Goal: Information Seeking & Learning: Learn about a topic

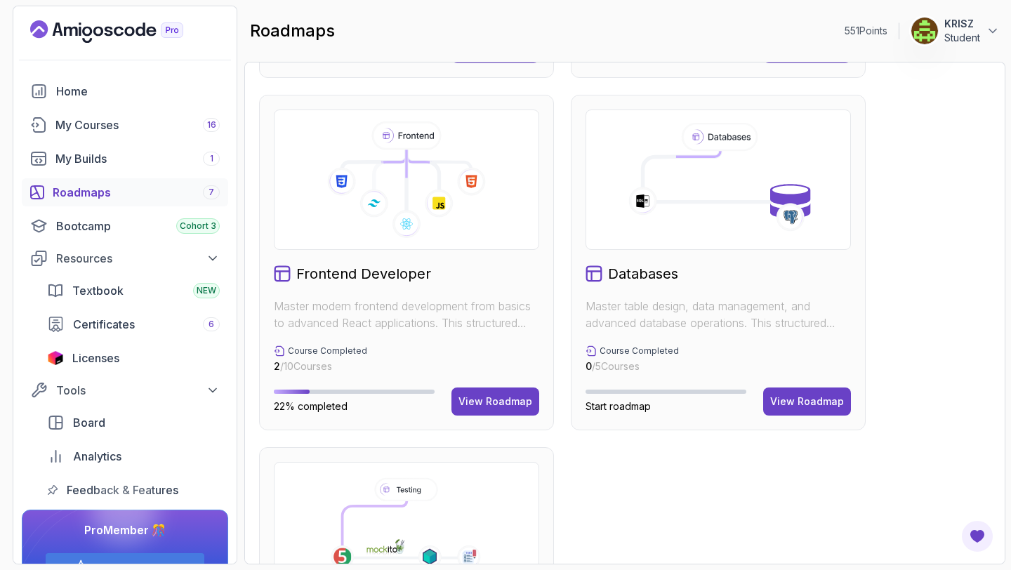
scroll to position [688, 0]
click at [812, 410] on button "View Roadmap" at bounding box center [808, 401] width 88 height 28
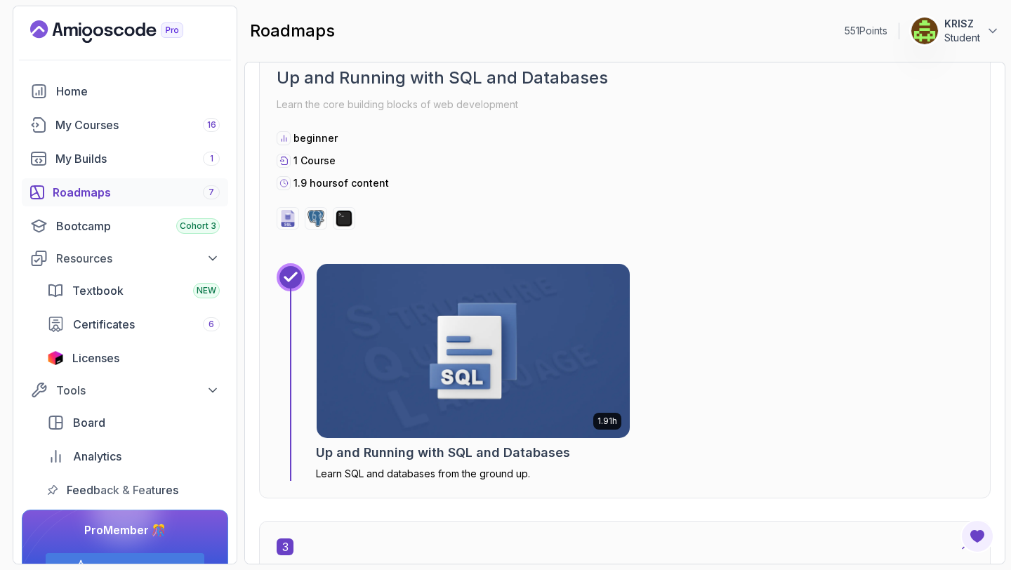
scroll to position [1029, 0]
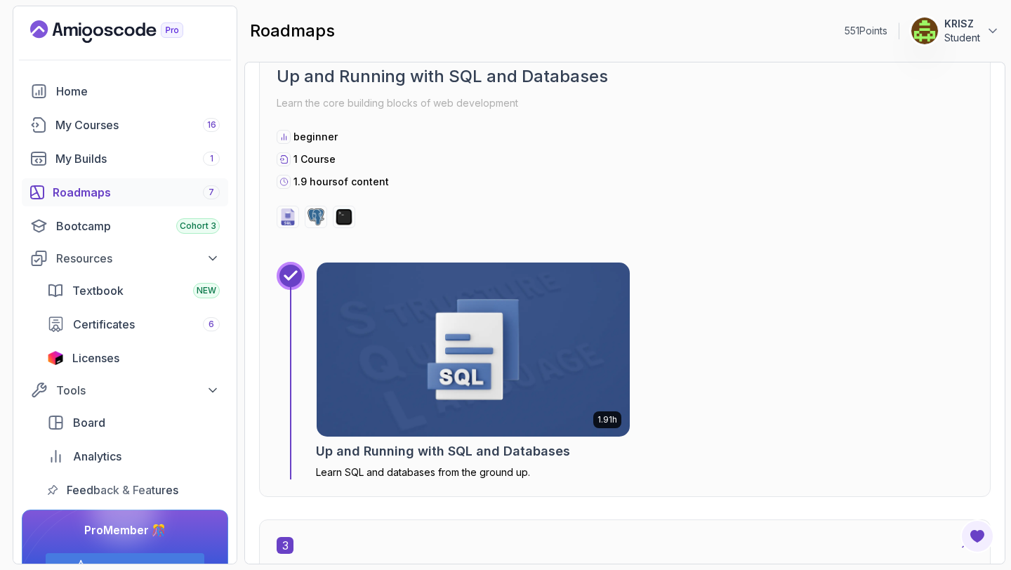
click at [565, 374] on img at bounding box center [473, 349] width 329 height 183
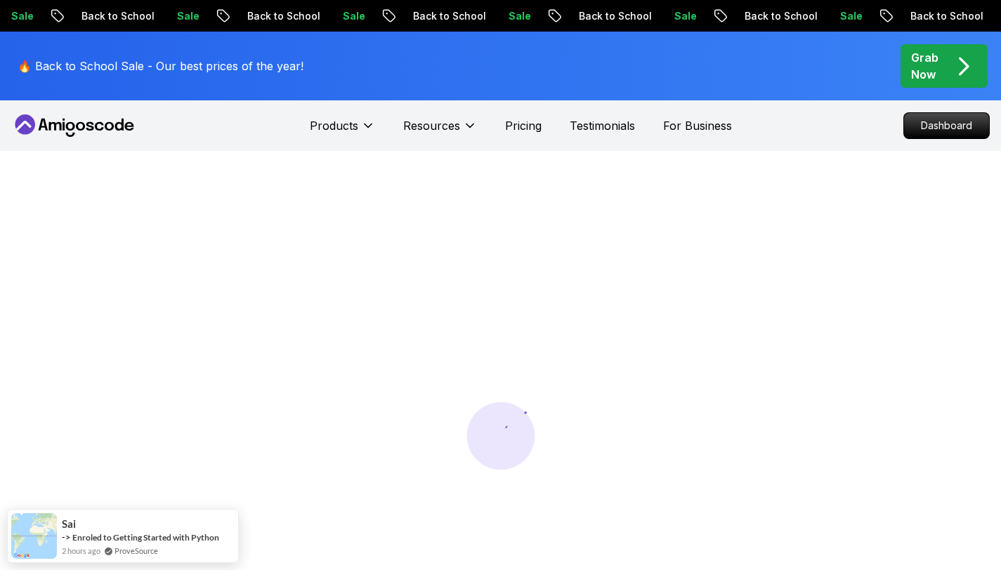
click at [995, 358] on div at bounding box center [500, 436] width 1001 height 570
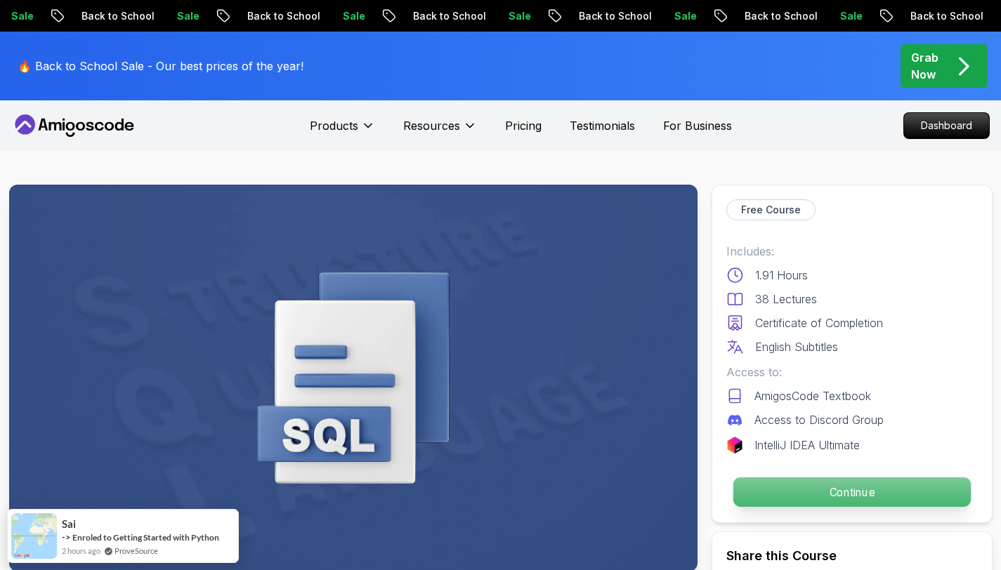
click at [843, 501] on p "Continue" at bounding box center [851, 493] width 237 height 30
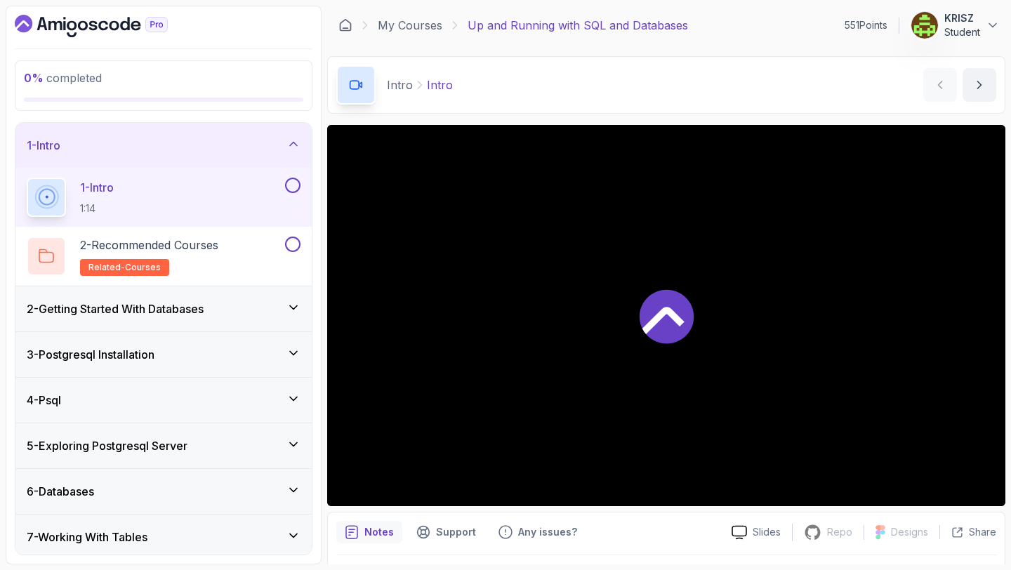
click at [294, 182] on button at bounding box center [292, 185] width 15 height 15
click at [282, 304] on div "2 - Getting Started With Databases" at bounding box center [164, 309] width 274 height 17
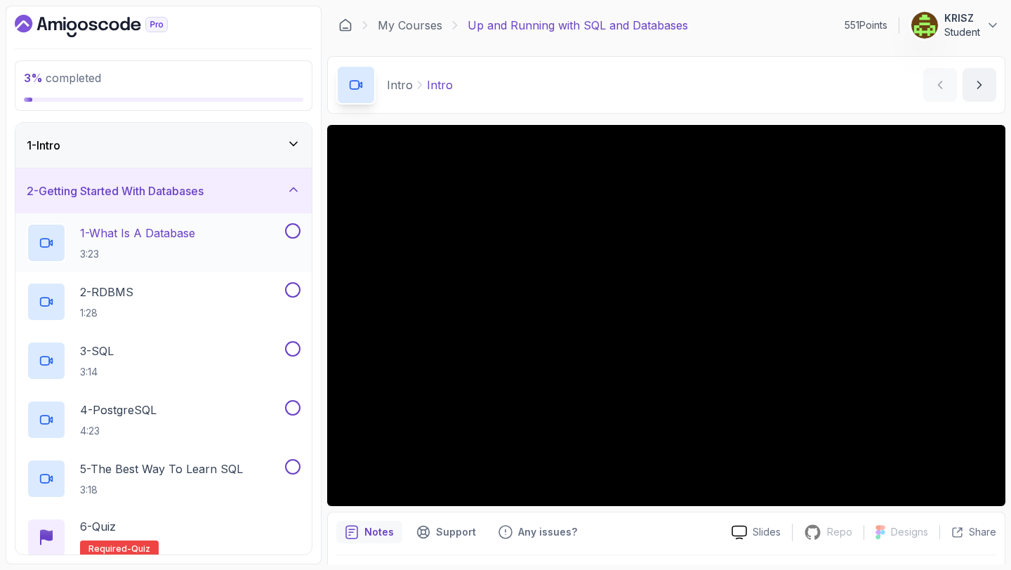
click at [248, 251] on div "1 - What Is A Database 3:23" at bounding box center [155, 242] width 256 height 39
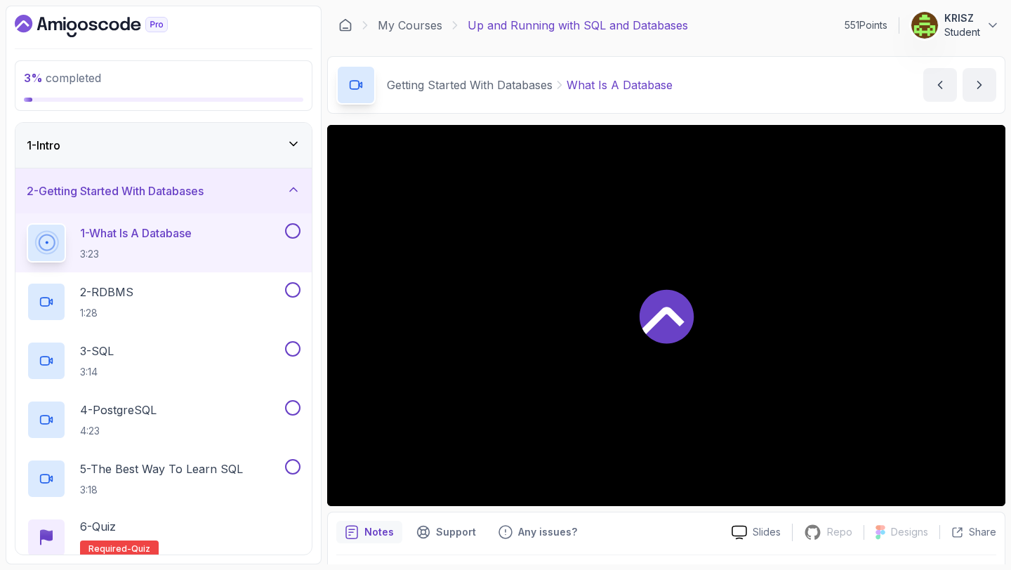
click at [236, 152] on div "1 - Intro" at bounding box center [164, 145] width 274 height 17
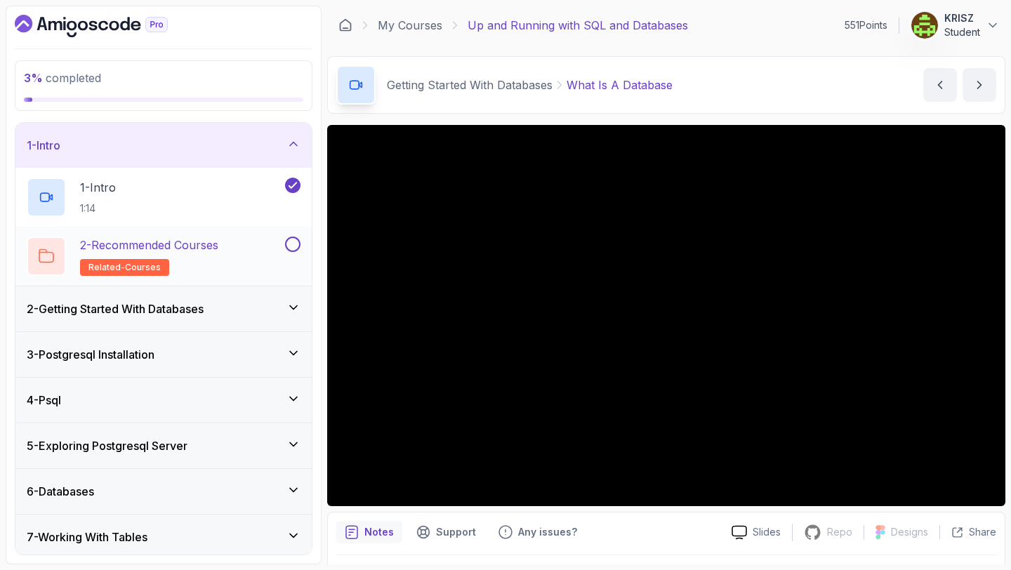
click at [294, 242] on button at bounding box center [292, 244] width 15 height 15
click at [243, 299] on div "2 - Getting Started With Databases" at bounding box center [163, 309] width 296 height 45
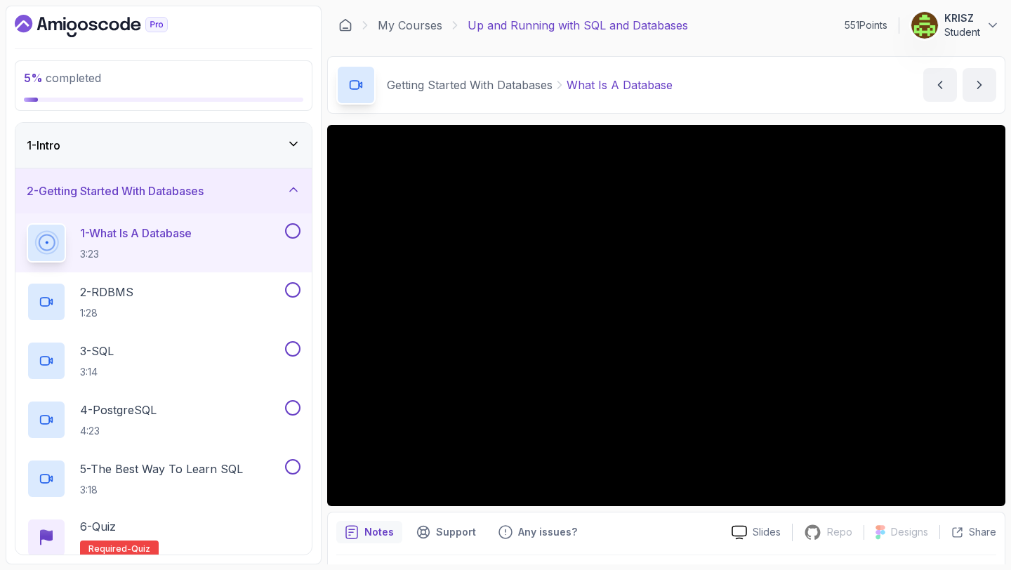
click at [223, 249] on div "1 - What Is A Database 3:23" at bounding box center [155, 242] width 256 height 39
